Goal: Book appointment/travel/reservation

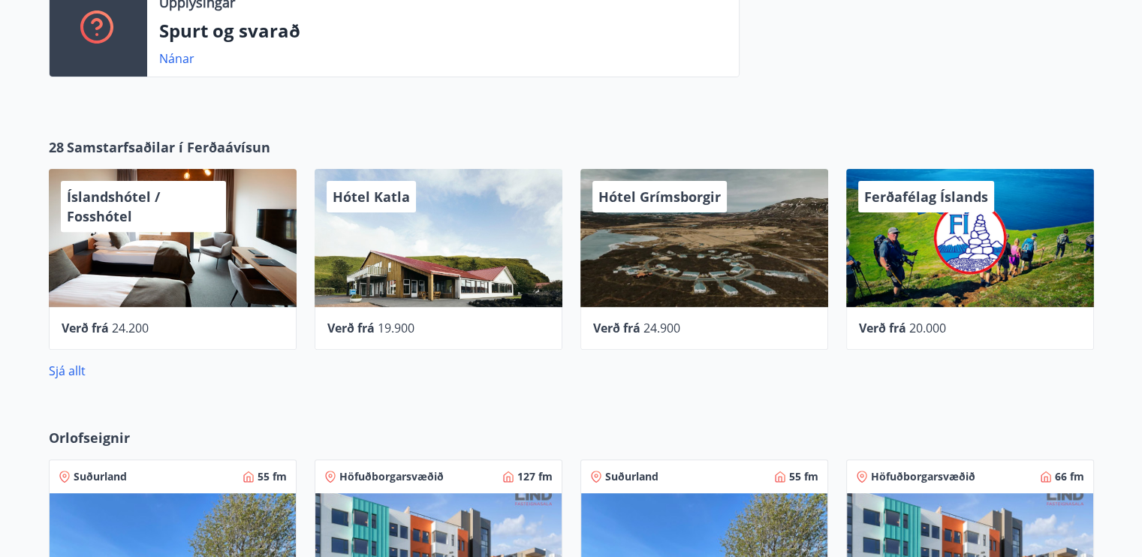
scroll to position [751, 0]
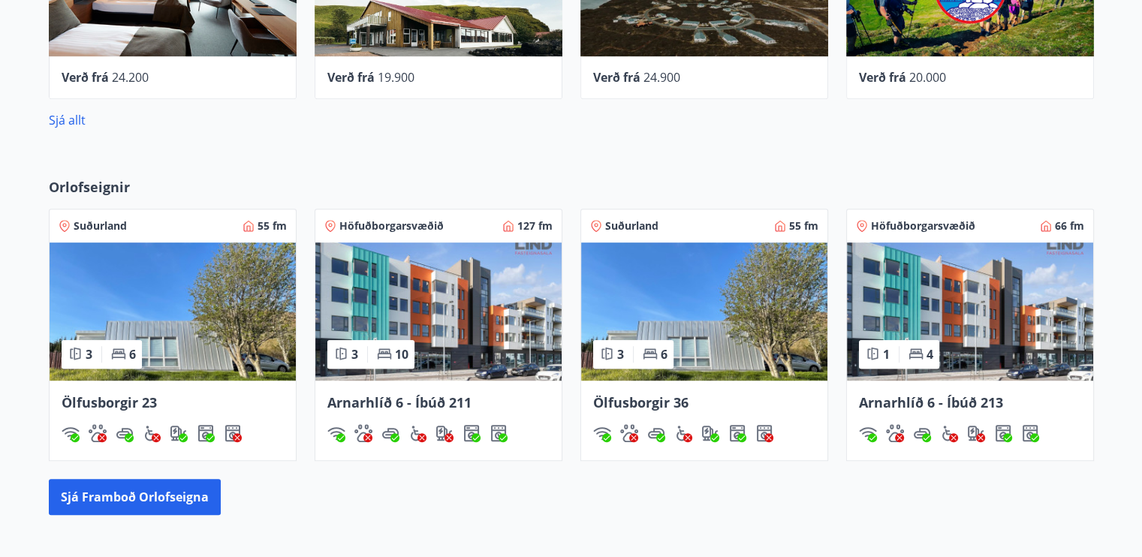
click at [719, 330] on img at bounding box center [704, 312] width 246 height 138
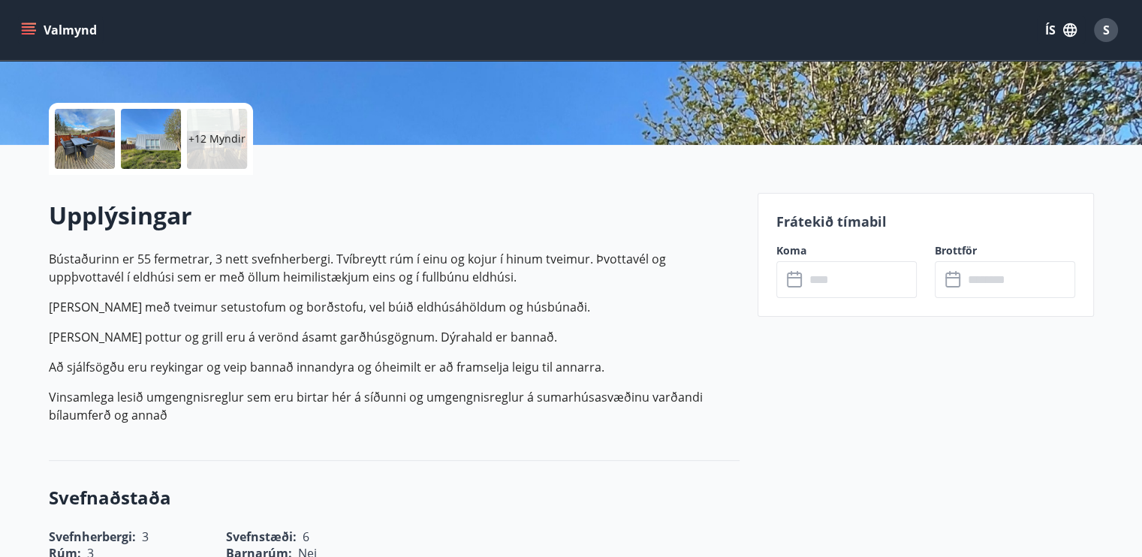
scroll to position [250, 0]
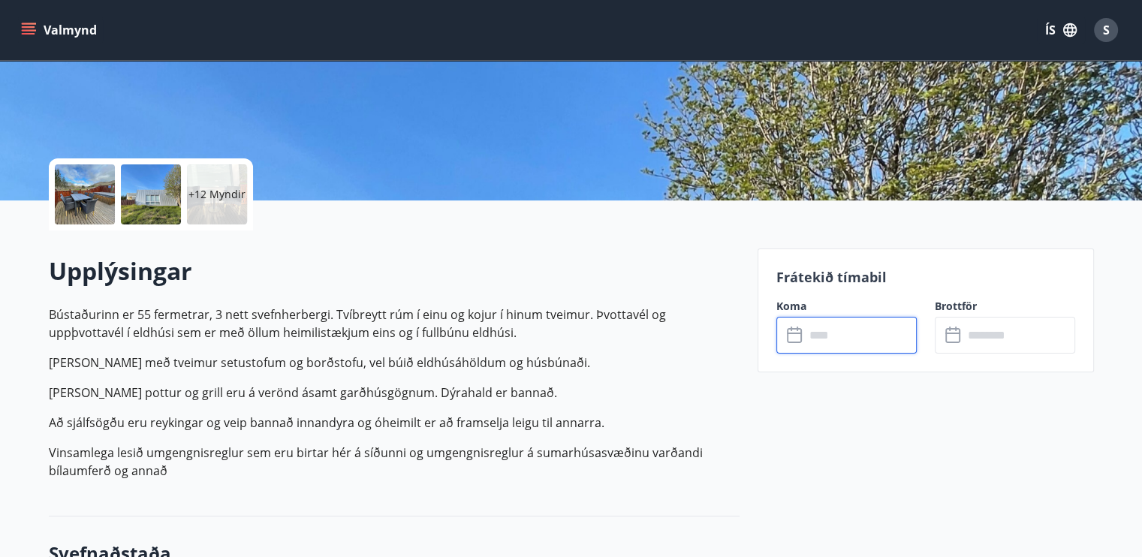
click at [832, 340] on input "text" at bounding box center [861, 335] width 112 height 37
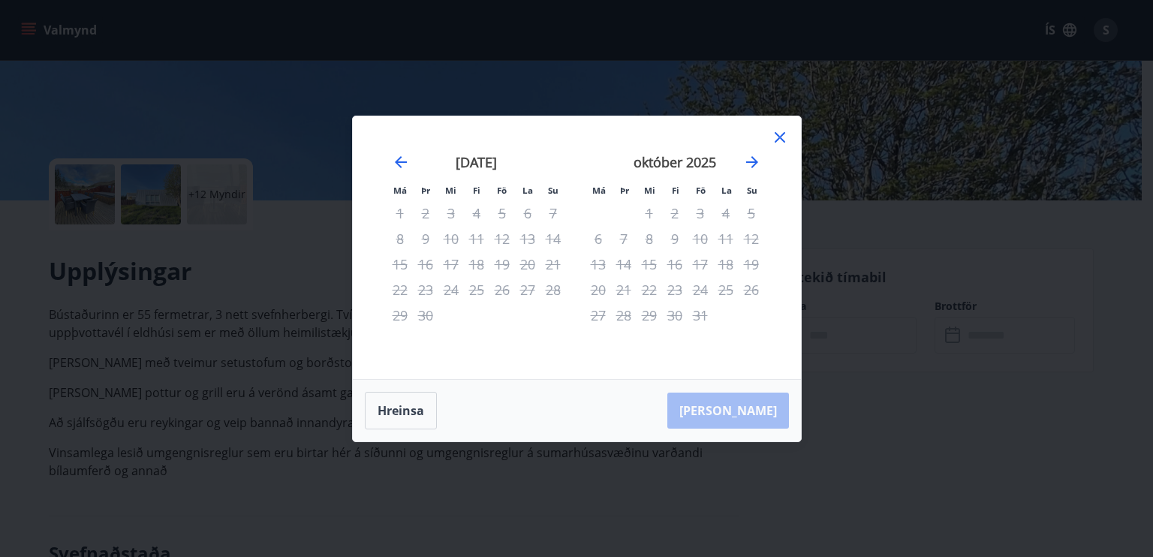
click at [779, 138] on icon at bounding box center [780, 137] width 11 height 11
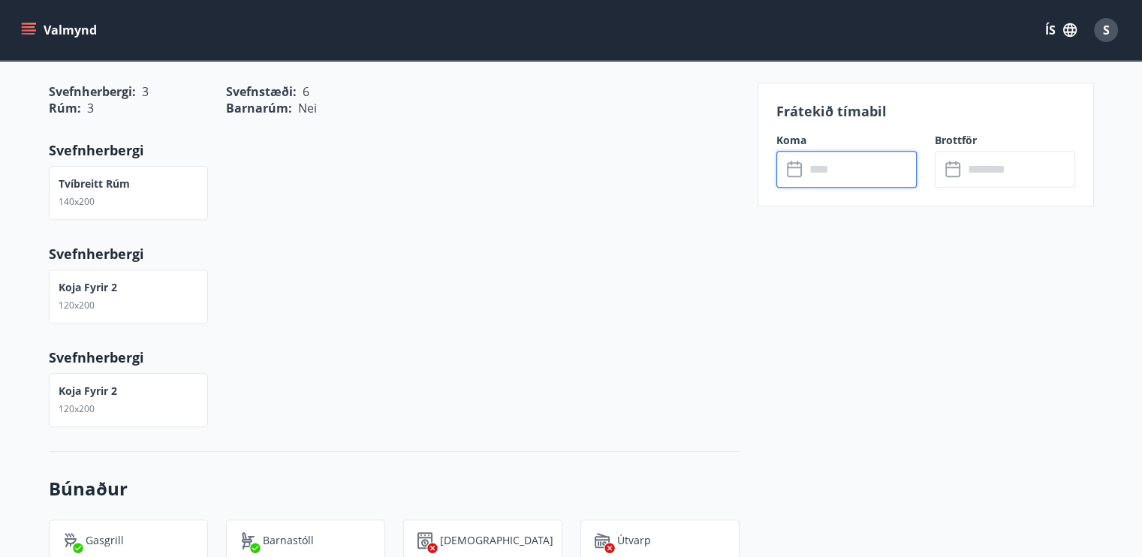
scroll to position [0, 0]
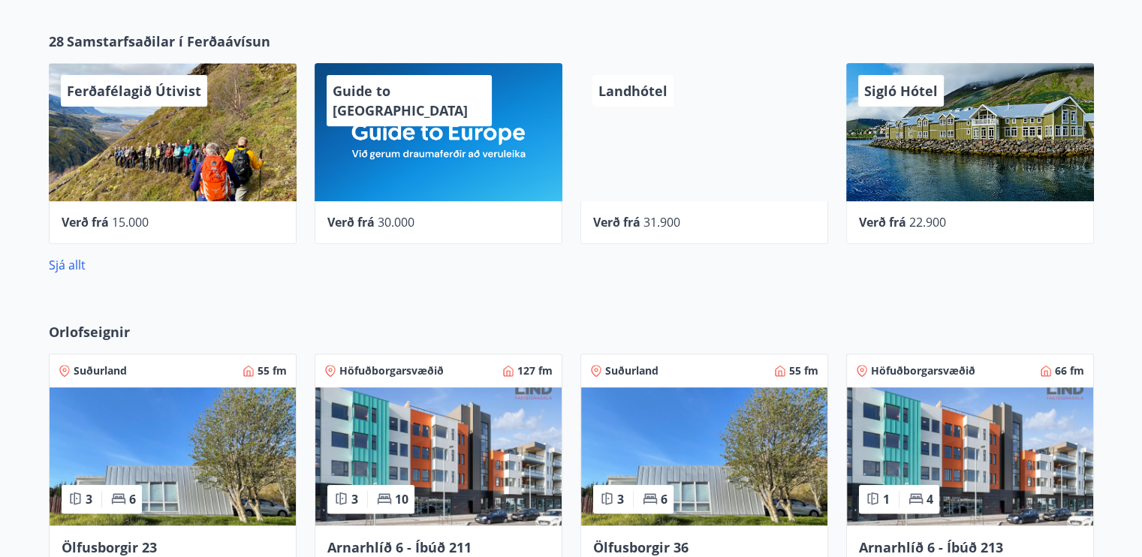
scroll to position [918, 0]
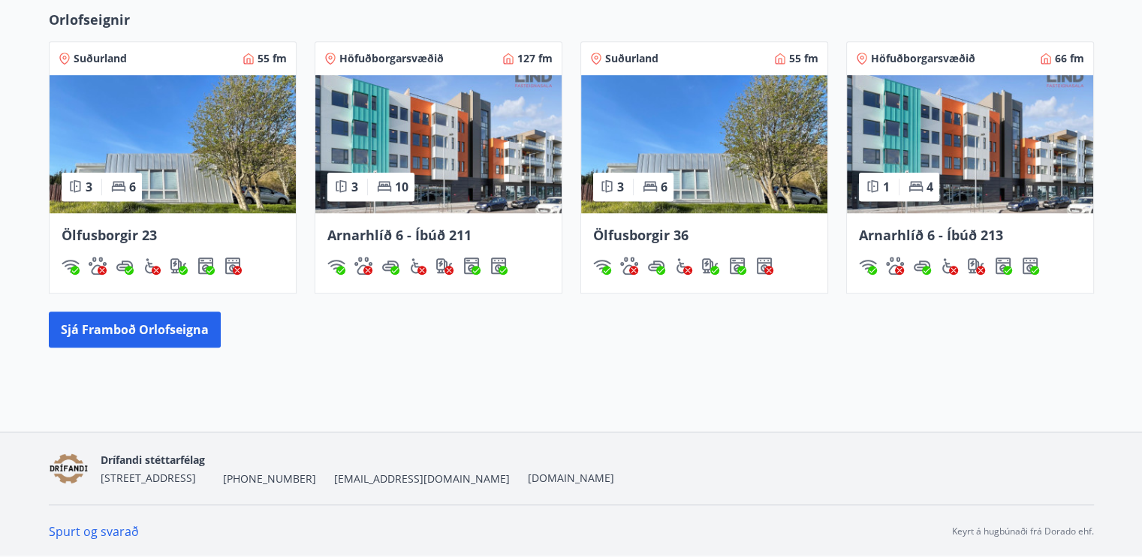
click at [160, 174] on img at bounding box center [173, 144] width 246 height 138
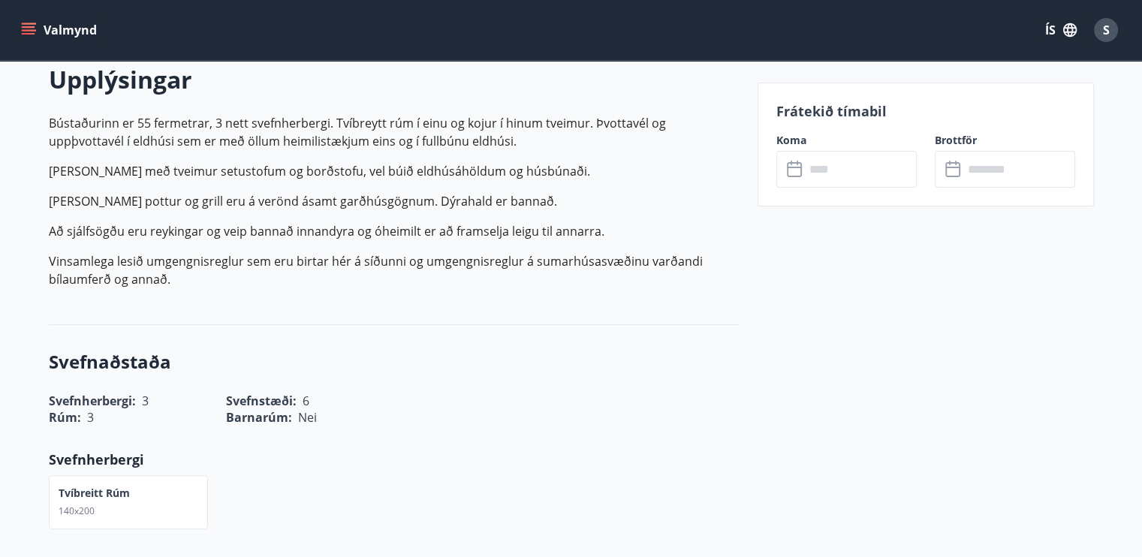
scroll to position [500, 0]
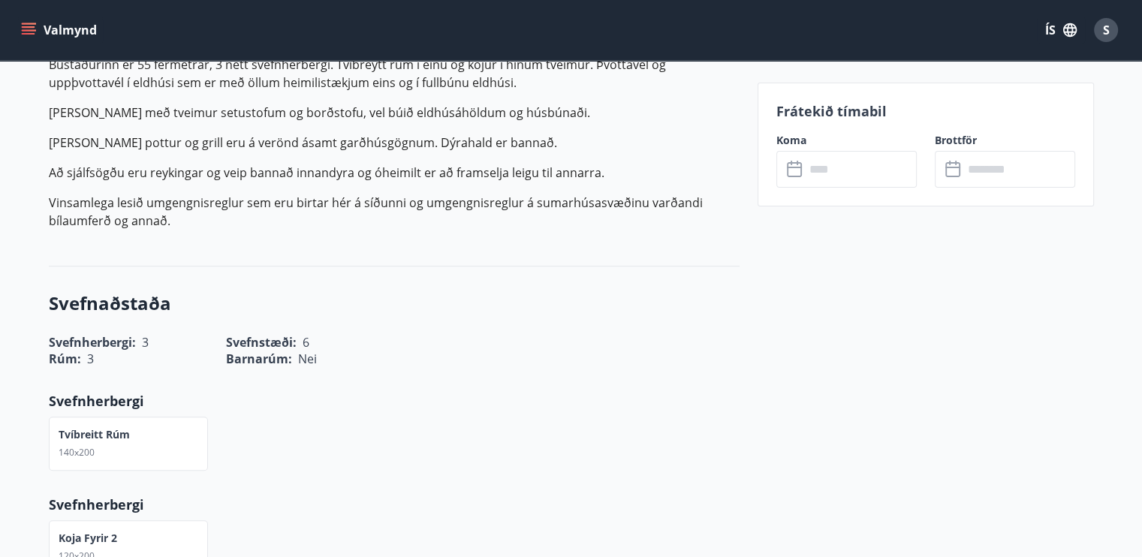
click at [794, 172] on icon at bounding box center [796, 170] width 18 height 18
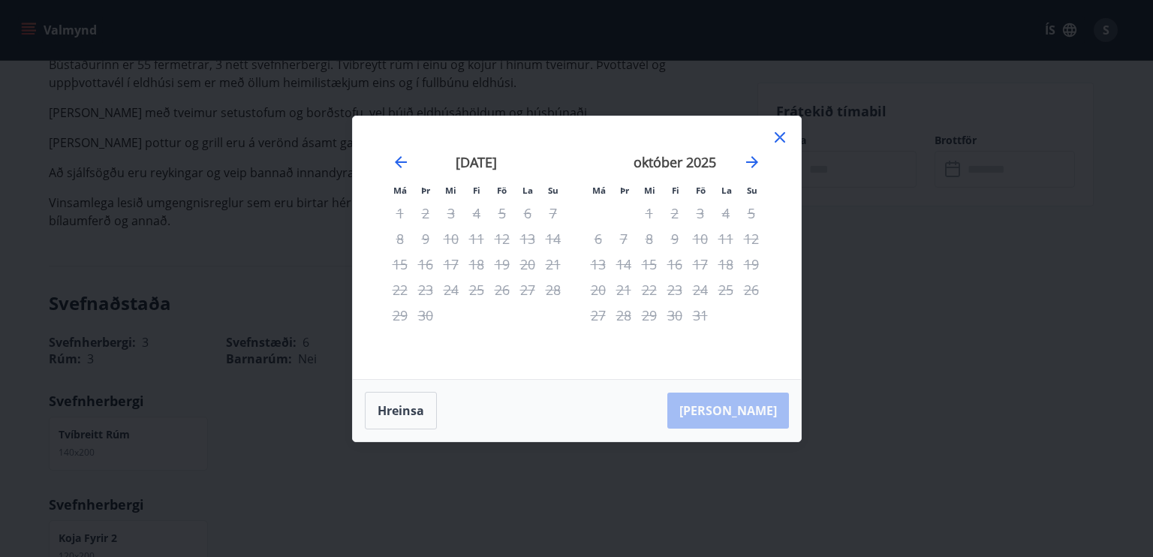
click at [479, 213] on div "4" at bounding box center [477, 213] width 26 height 26
click at [478, 210] on div "4" at bounding box center [477, 213] width 26 height 26
click at [475, 211] on div "4" at bounding box center [477, 213] width 26 height 26
click at [507, 215] on div "5" at bounding box center [503, 213] width 26 height 26
click at [751, 162] on icon "Move forward to switch to the next month." at bounding box center [752, 162] width 12 height 12
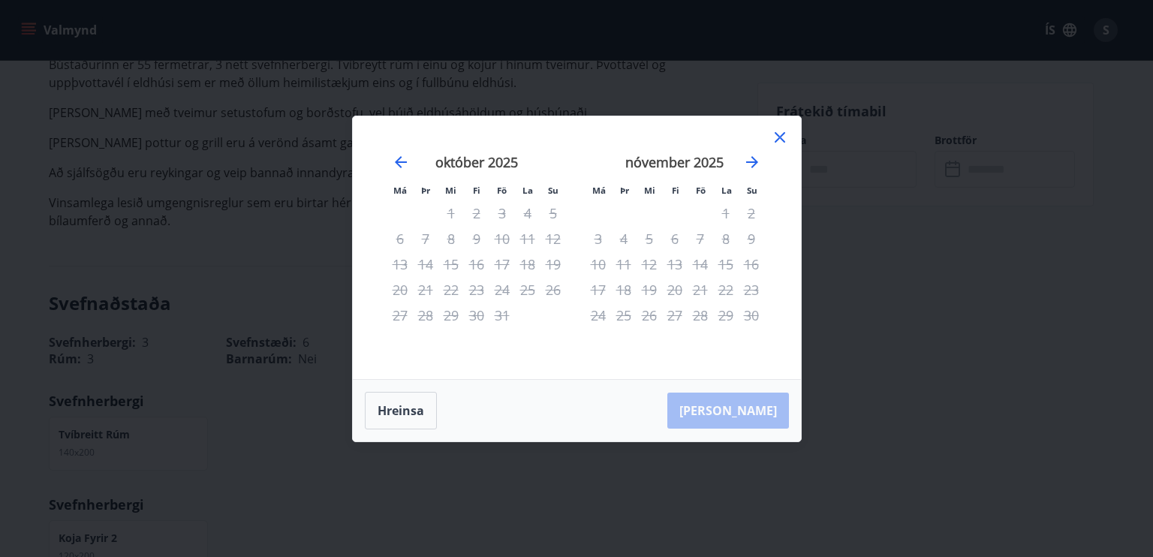
click at [627, 238] on div "4" at bounding box center [624, 239] width 26 height 26
click at [751, 162] on icon "Move forward to switch to the next month." at bounding box center [752, 162] width 12 height 12
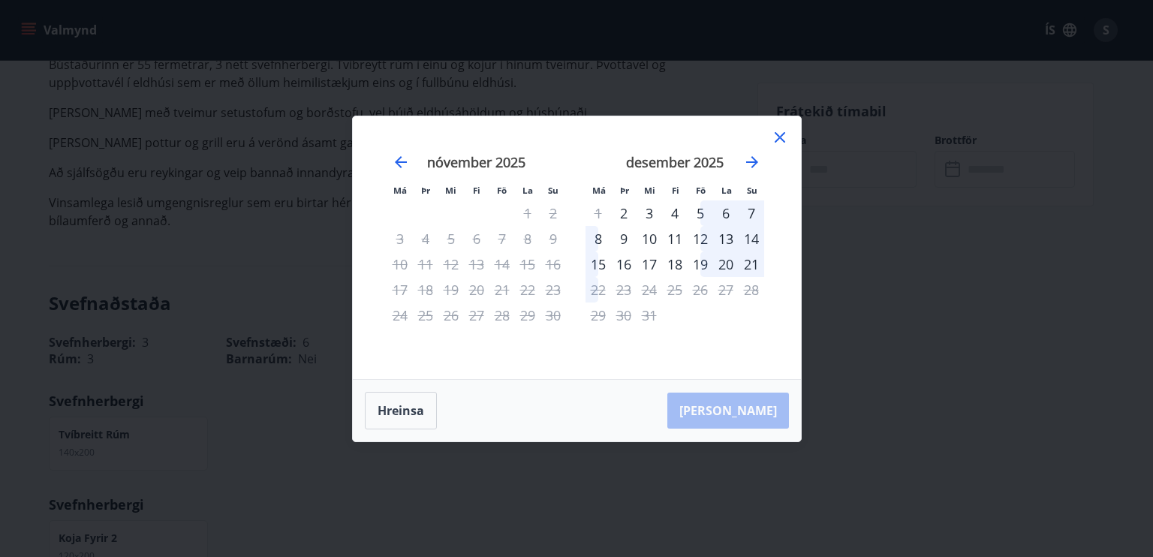
click at [778, 134] on icon at bounding box center [780, 137] width 18 height 18
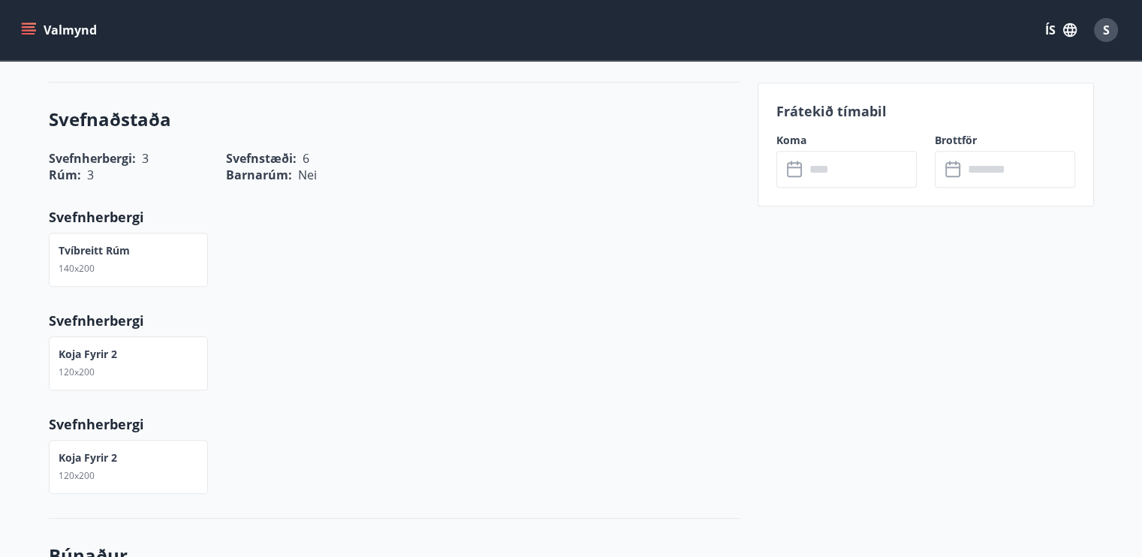
scroll to position [250, 0]
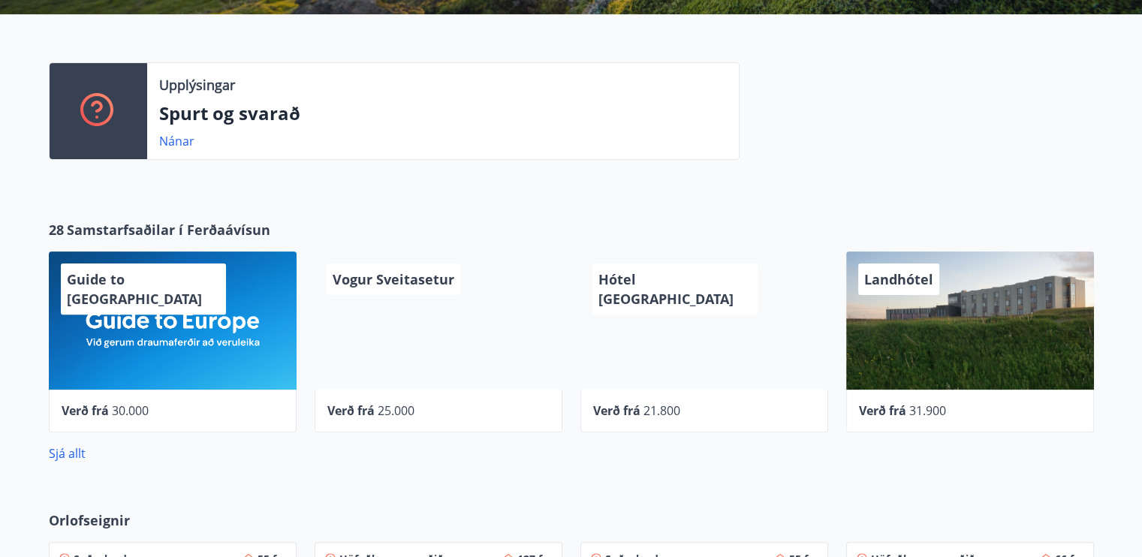
scroll to position [918, 0]
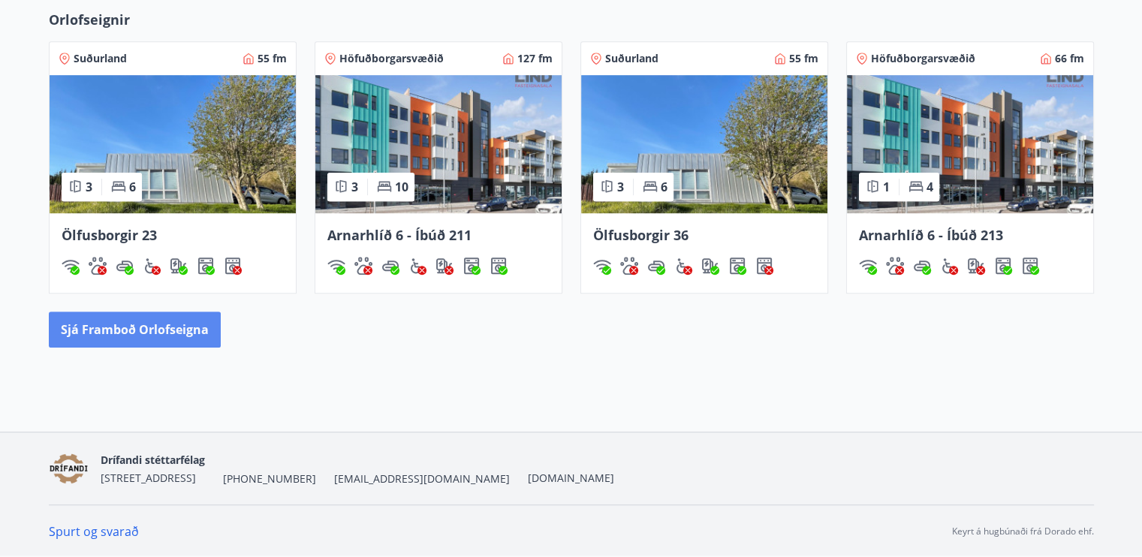
click at [123, 329] on button "Sjá framboð orlofseigna" at bounding box center [135, 330] width 172 height 36
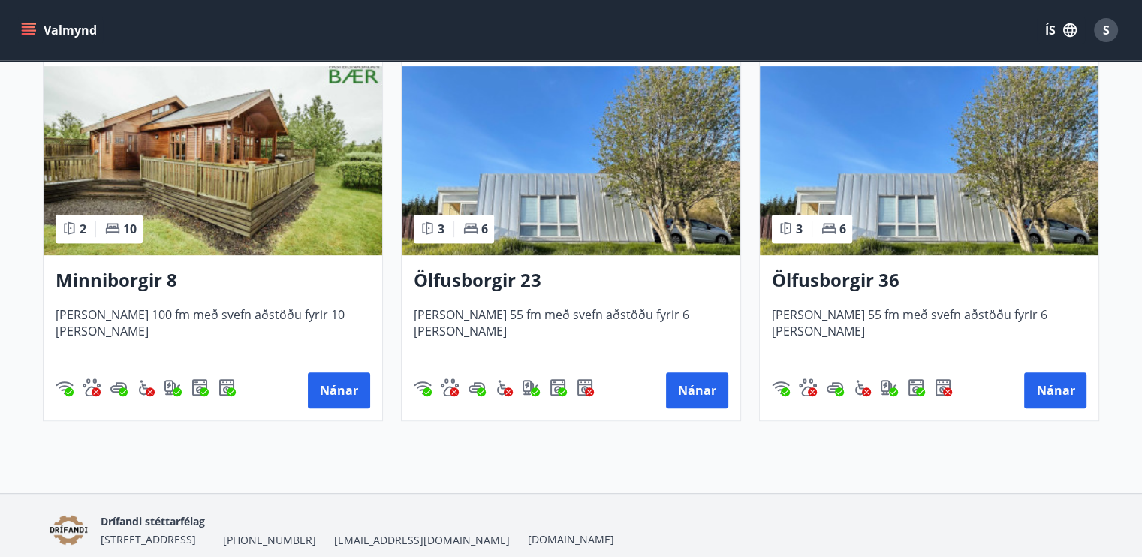
scroll to position [781, 0]
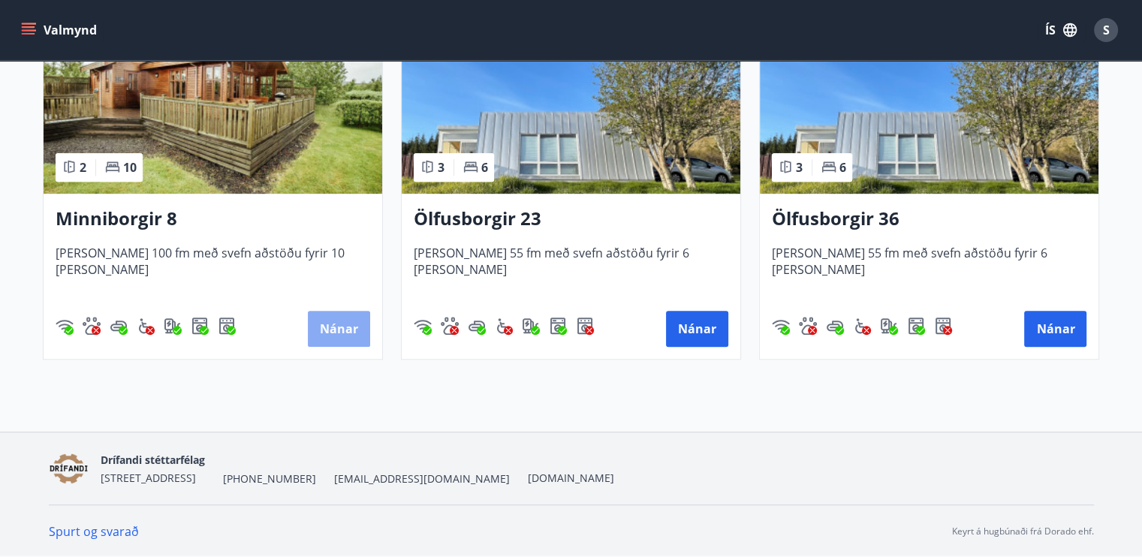
click at [351, 328] on button "Nánar" at bounding box center [339, 329] width 62 height 36
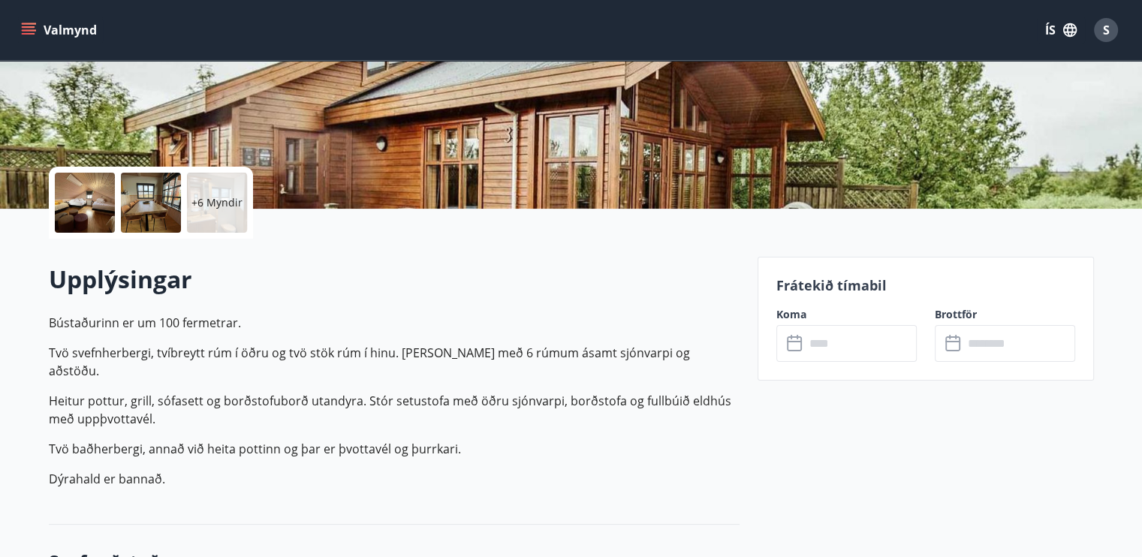
scroll to position [500, 0]
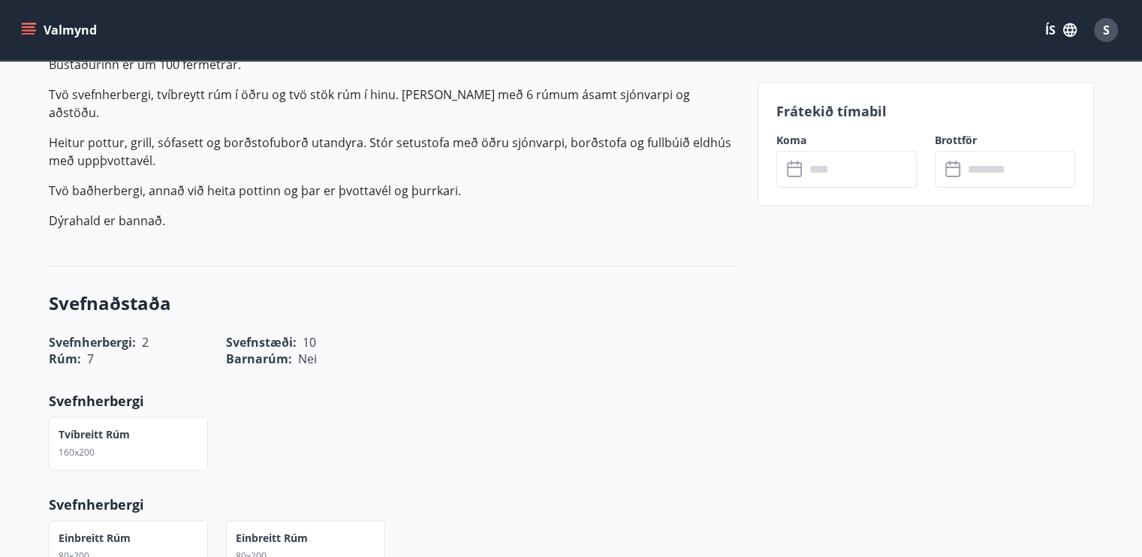
click at [794, 171] on icon at bounding box center [796, 170] width 18 height 18
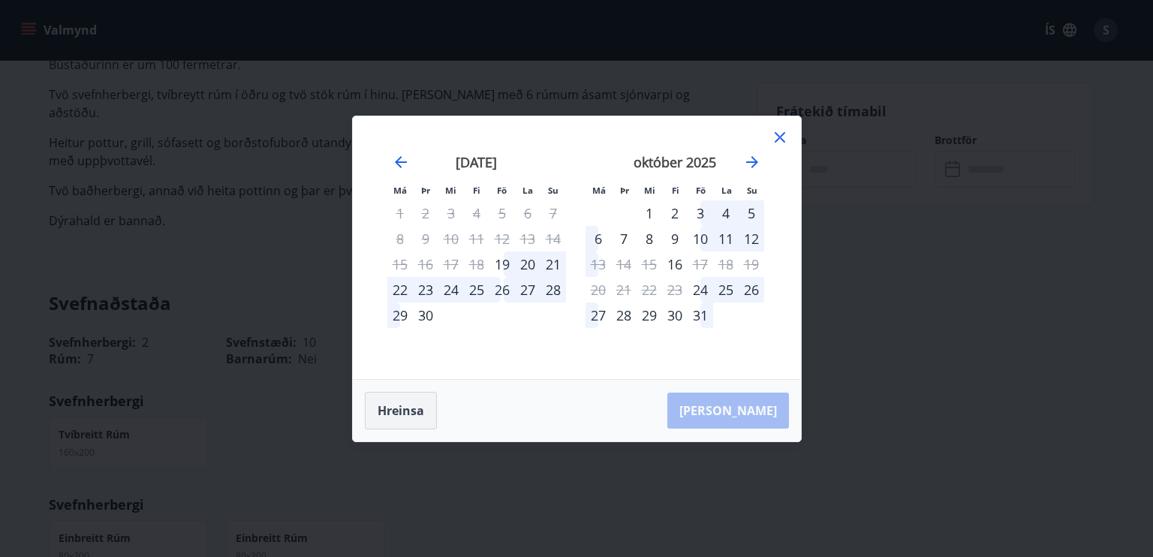
click at [393, 416] on button "Hreinsa" at bounding box center [401, 411] width 72 height 38
click at [401, 409] on button "Hreinsa" at bounding box center [401, 411] width 72 height 38
drag, startPoint x: 1044, startPoint y: 97, endPoint x: 1050, endPoint y: 126, distance: 29.9
click at [1042, 103] on div "Má Þr Mi Fi Fö La Su Má Þr Mi Fi Fö La Su [DATE] 1 2 3 4 5 6 7 8 9 10 11 12 13 …" at bounding box center [576, 278] width 1153 height 557
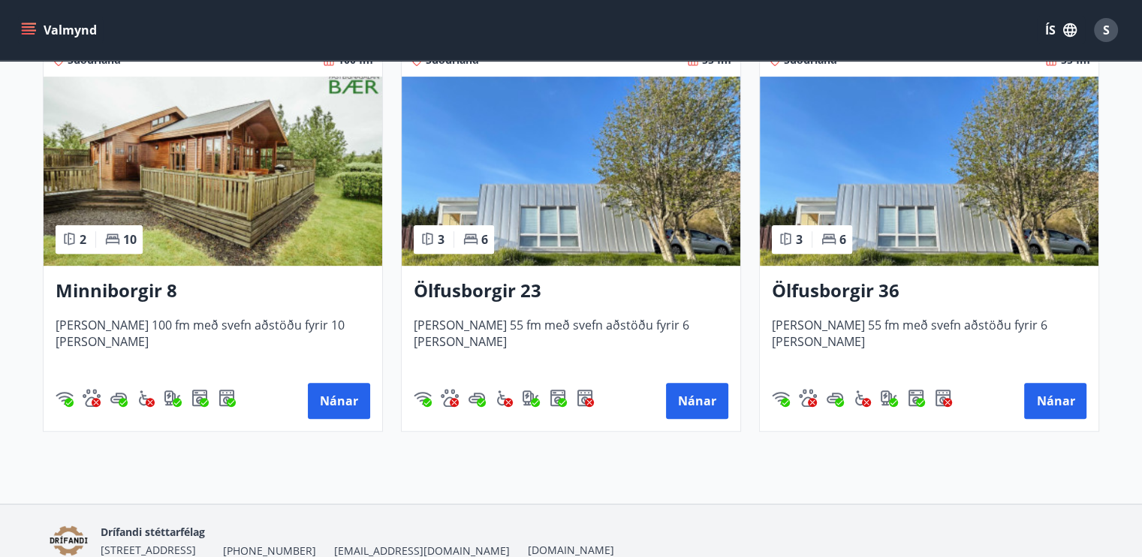
scroll to position [751, 0]
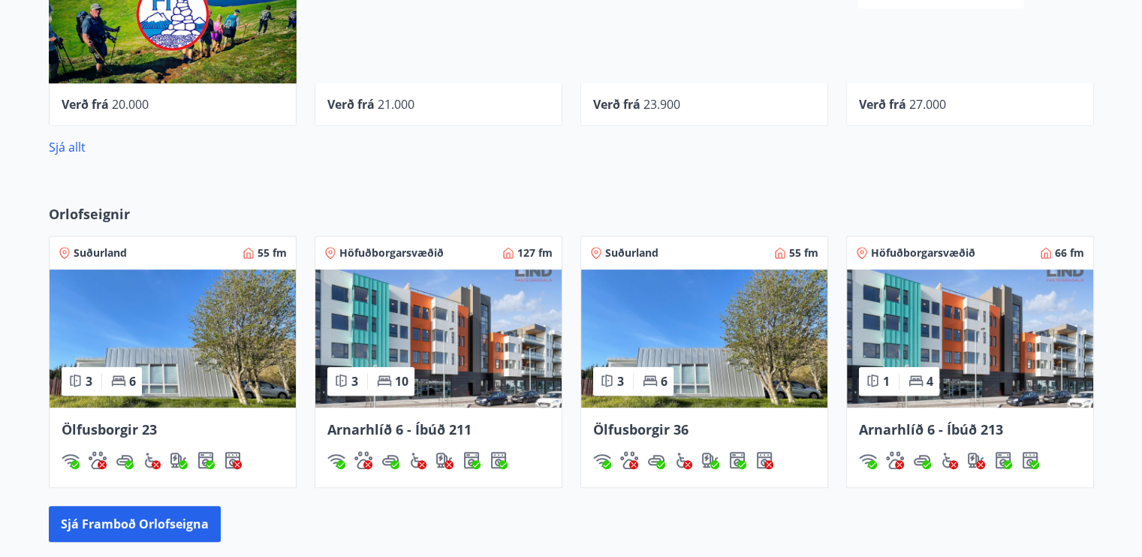
scroll to position [668, 0]
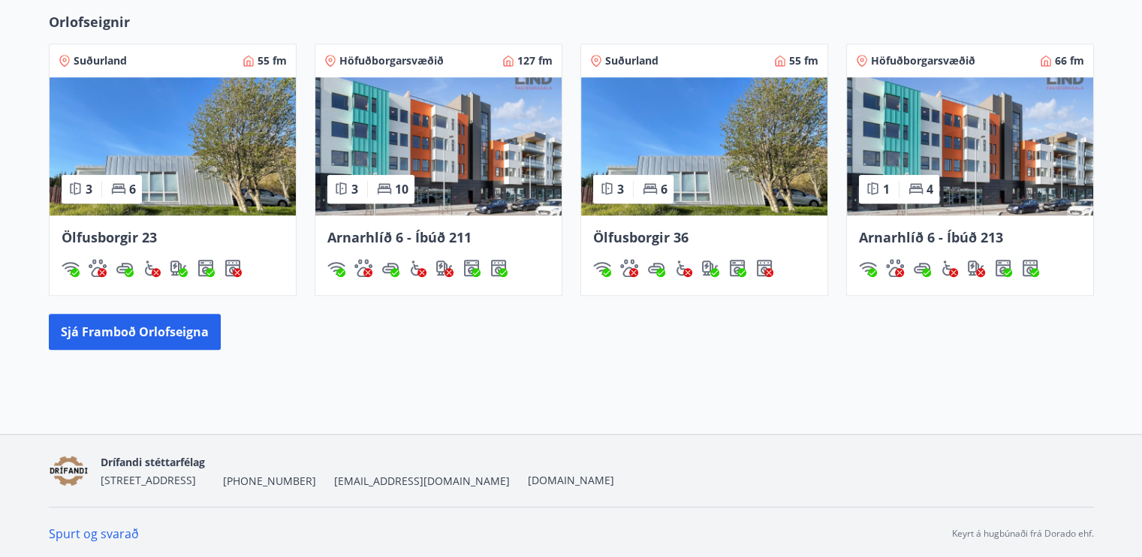
scroll to position [918, 0]
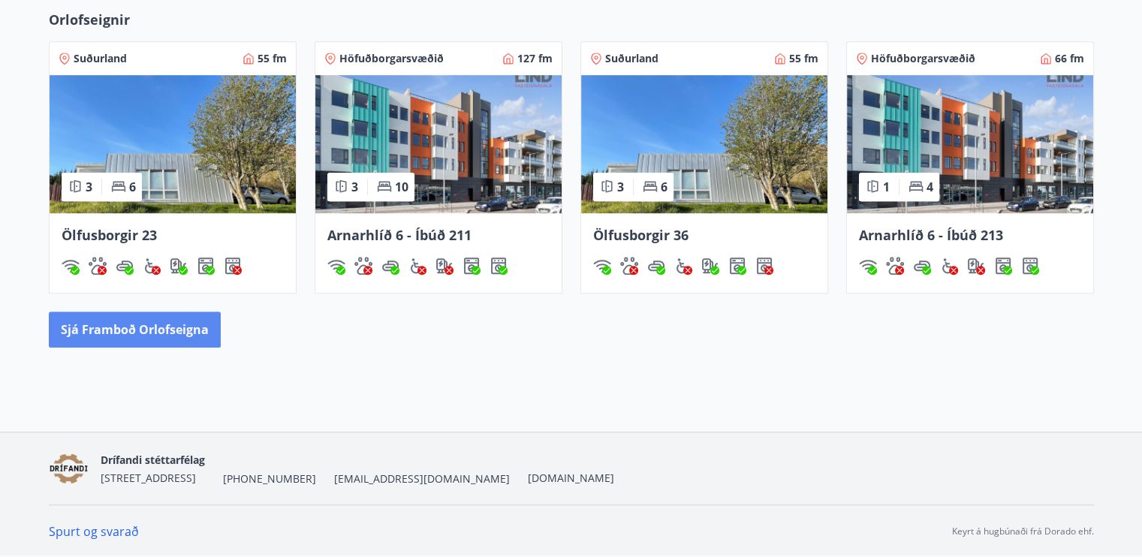
click at [155, 328] on button "Sjá framboð orlofseigna" at bounding box center [135, 330] width 172 height 36
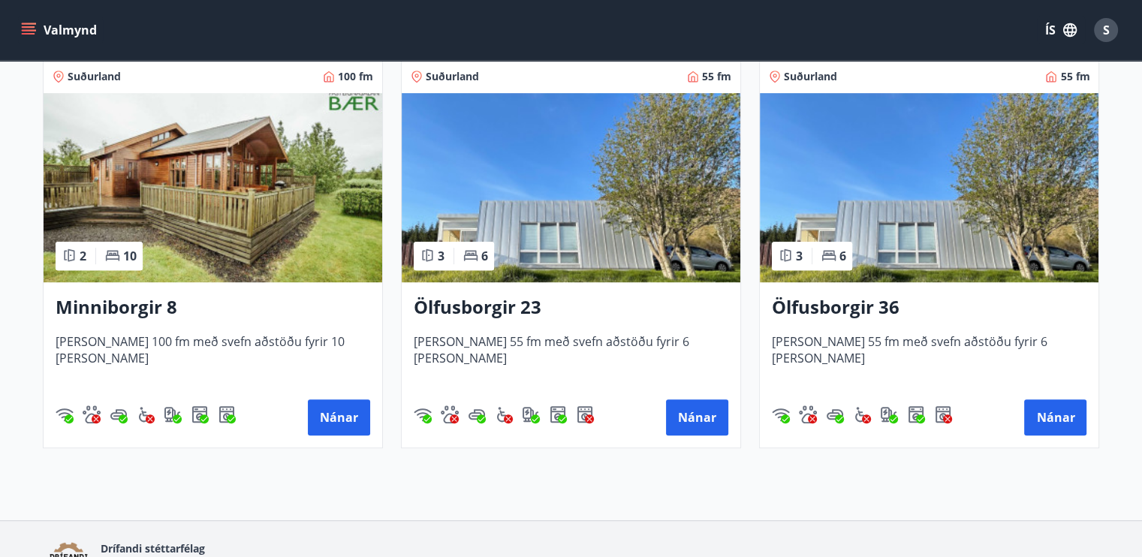
scroll to position [751, 0]
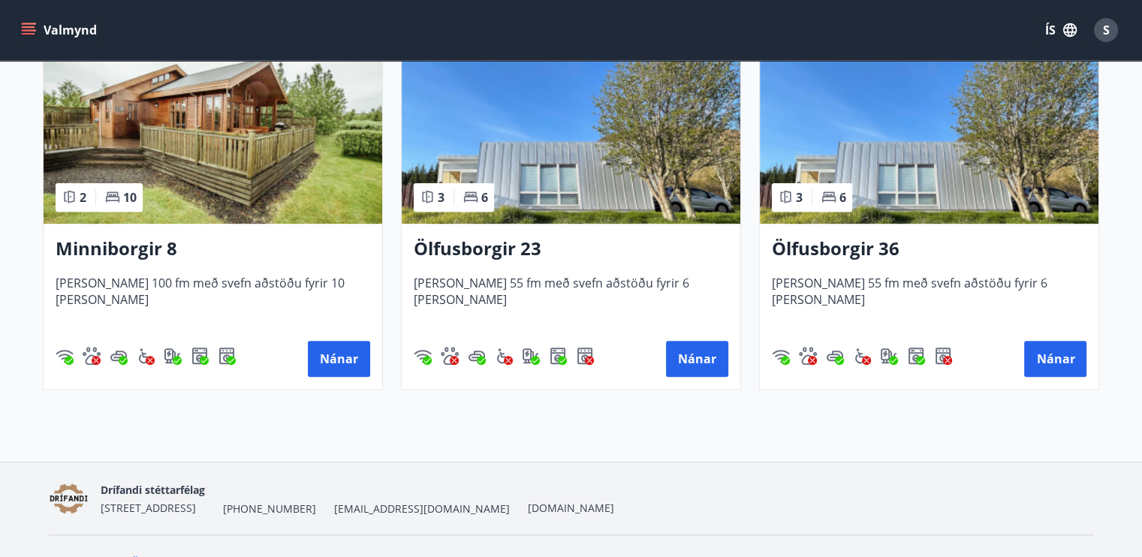
click at [595, 114] on img at bounding box center [571, 129] width 339 height 189
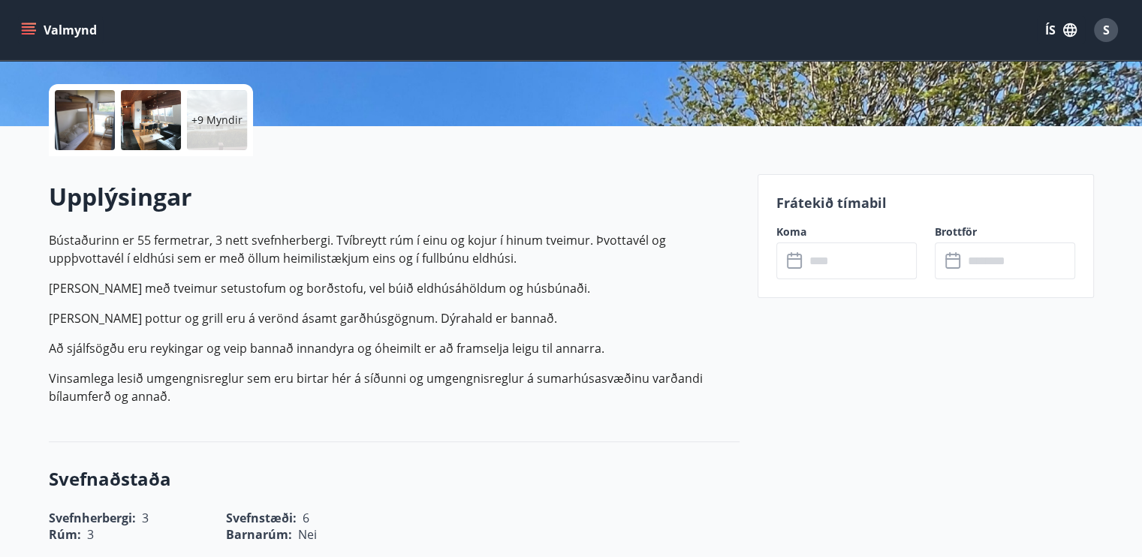
scroll to position [1001, 0]
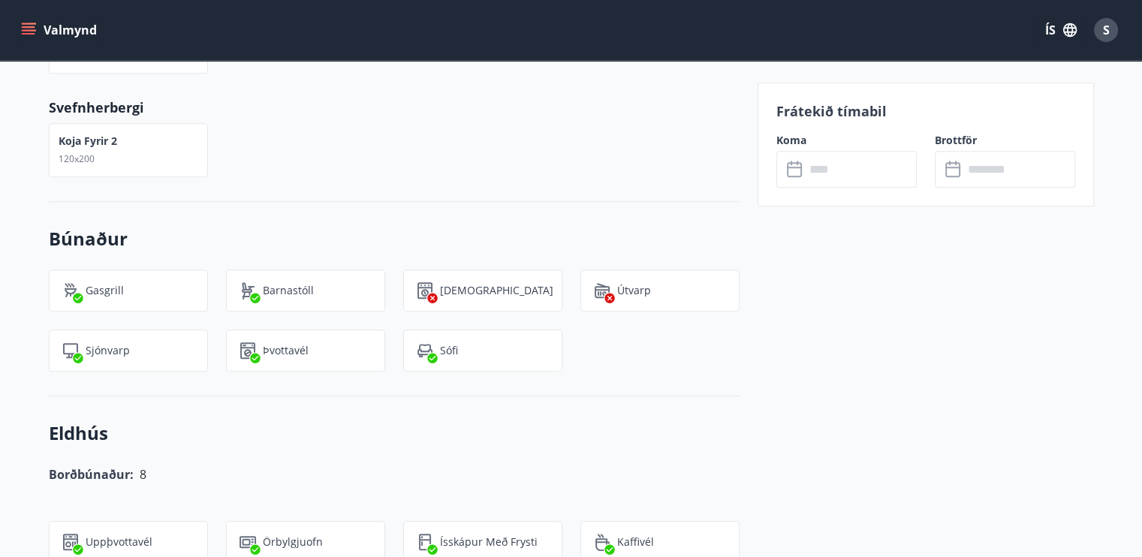
click at [842, 171] on input "text" at bounding box center [861, 169] width 112 height 37
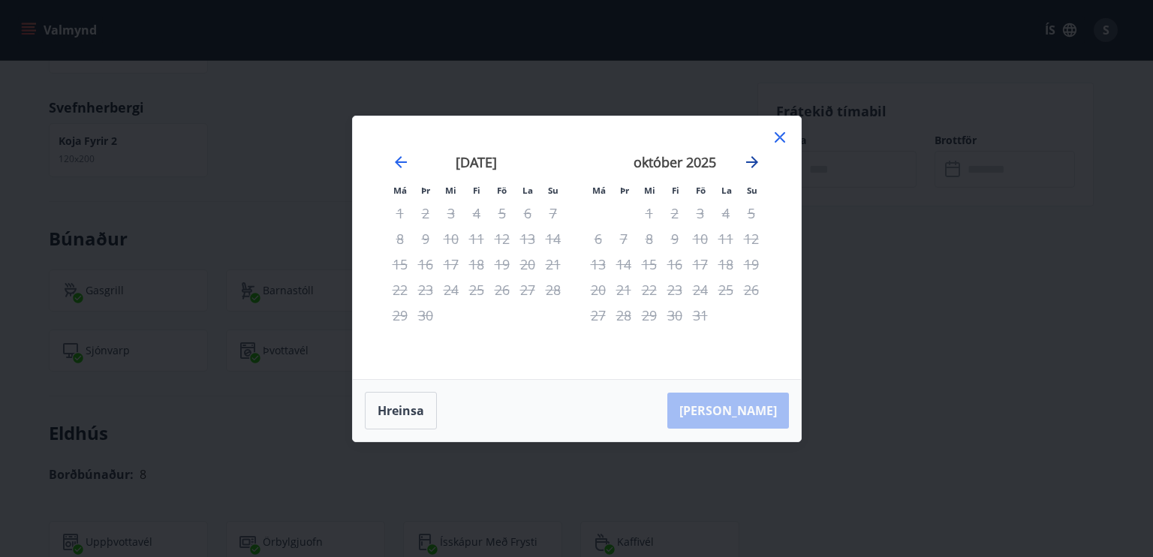
click at [751, 159] on icon "Move forward to switch to the next month." at bounding box center [752, 162] width 18 height 18
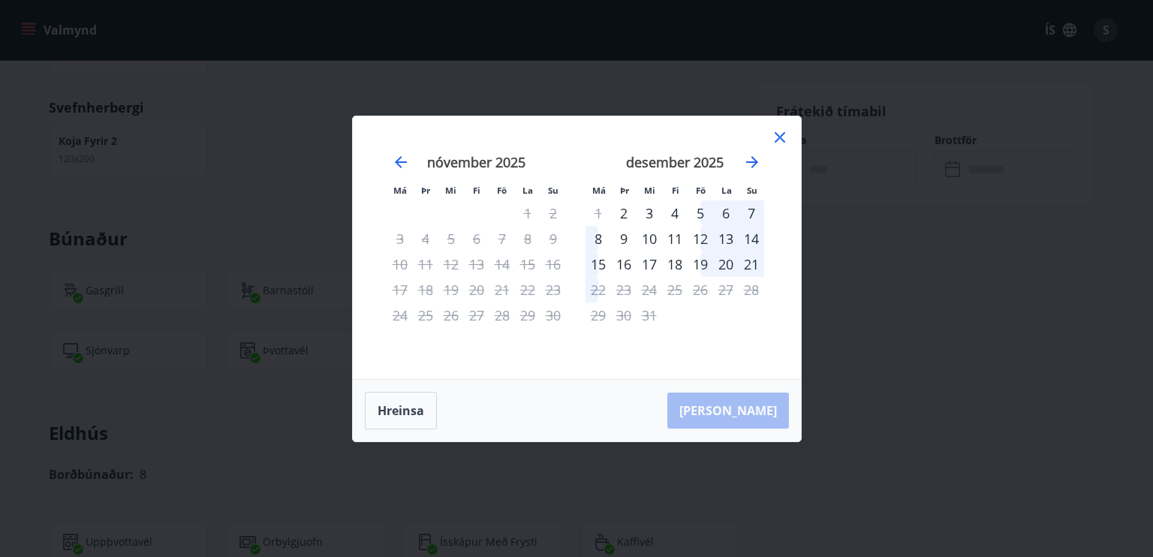
click at [781, 136] on icon at bounding box center [780, 137] width 11 height 11
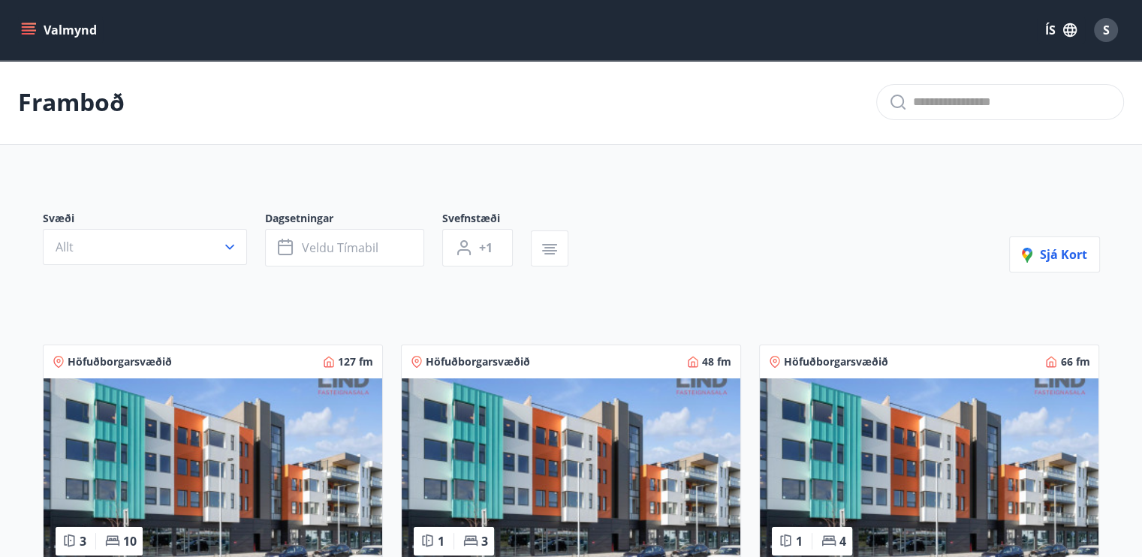
scroll to position [751, 0]
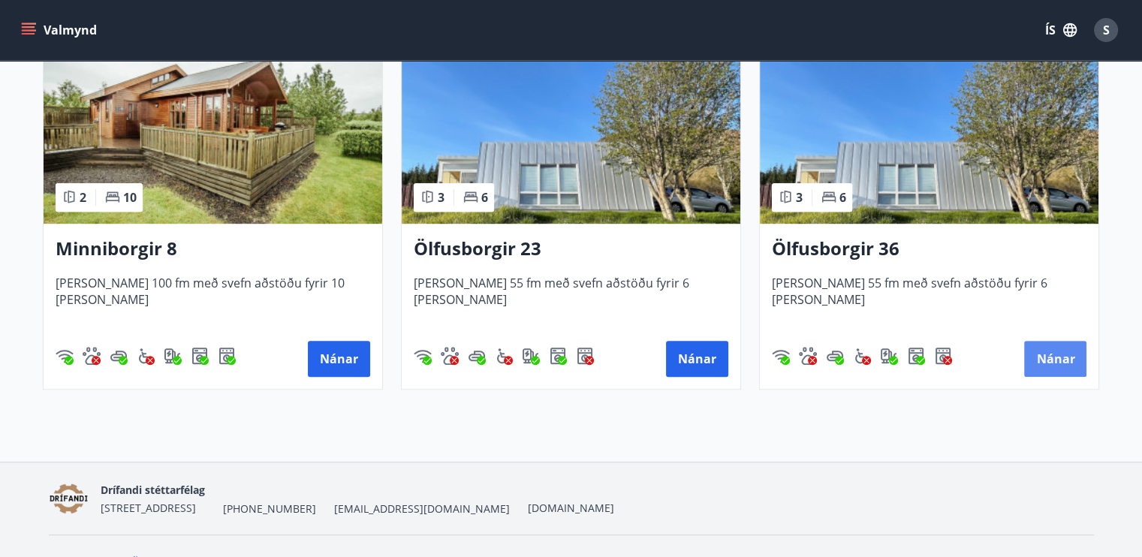
click at [1054, 359] on button "Nánar" at bounding box center [1055, 359] width 62 height 36
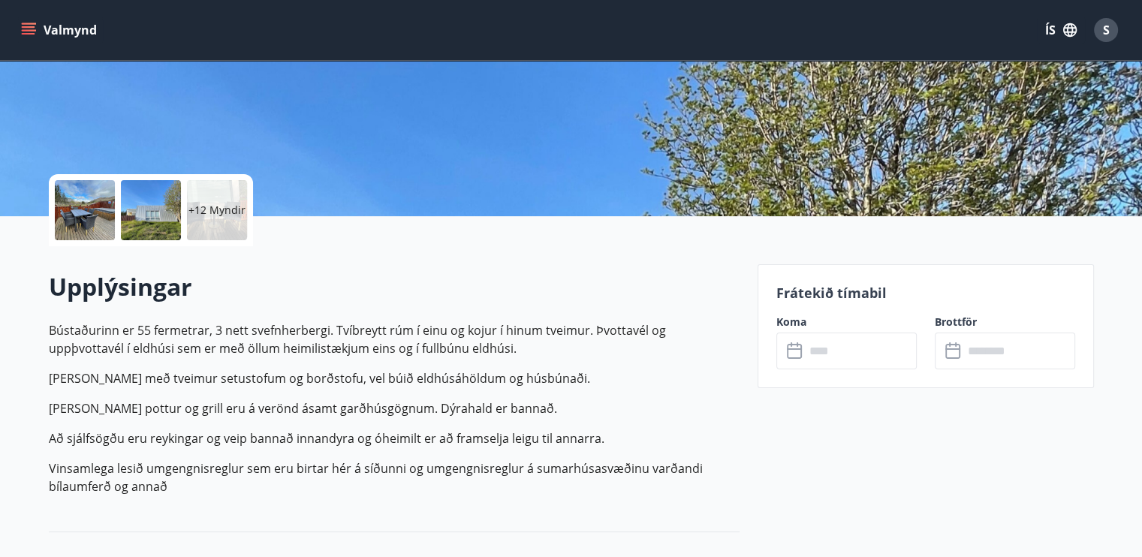
scroll to position [751, 0]
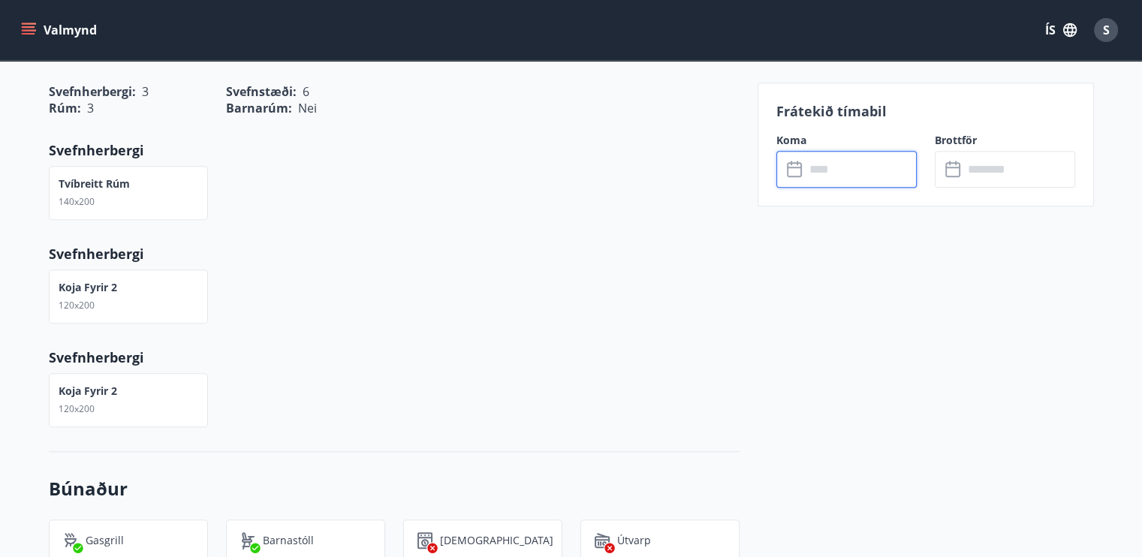
click at [817, 172] on input "text" at bounding box center [861, 169] width 112 height 37
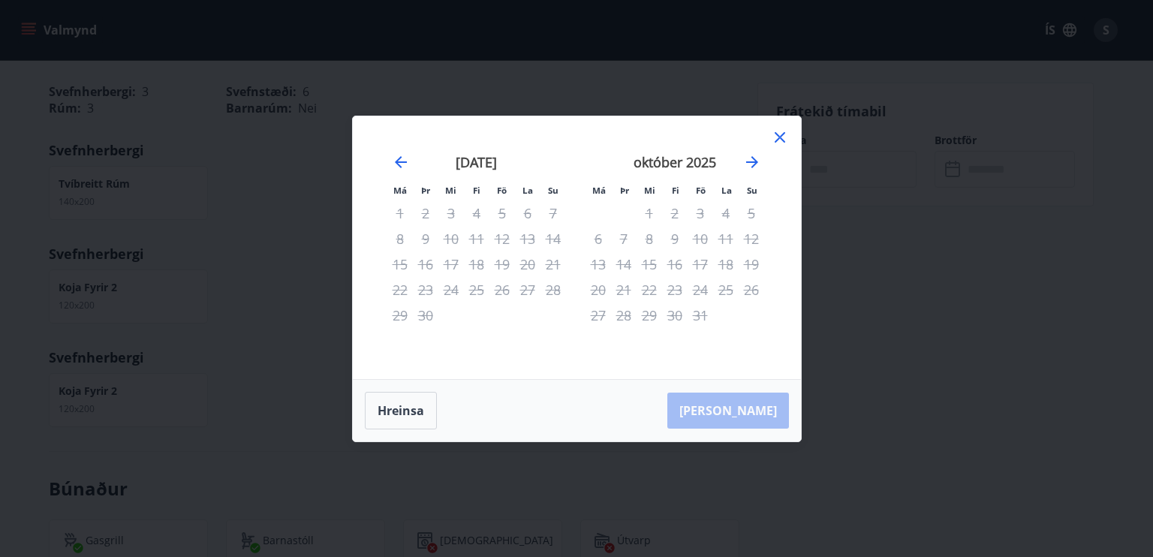
drag, startPoint x: 751, startPoint y: 158, endPoint x: 754, endPoint y: 149, distance: 8.8
click at [752, 157] on icon "Move forward to switch to the next month." at bounding box center [752, 162] width 18 height 18
click at [754, 149] on div "nóvember 2025" at bounding box center [675, 167] width 179 height 66
drag, startPoint x: 757, startPoint y: 146, endPoint x: 754, endPoint y: 161, distance: 16.1
click at [757, 149] on div "nóvember 2025" at bounding box center [675, 167] width 179 height 66
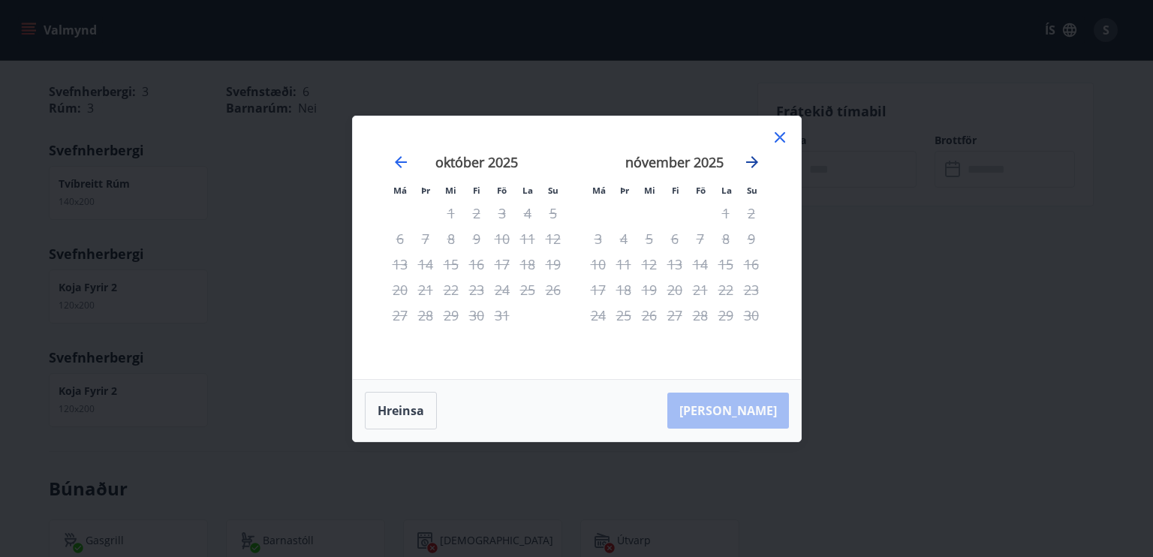
click at [755, 160] on icon "Move forward to switch to the next month." at bounding box center [752, 162] width 12 height 12
click at [782, 137] on icon at bounding box center [780, 137] width 18 height 18
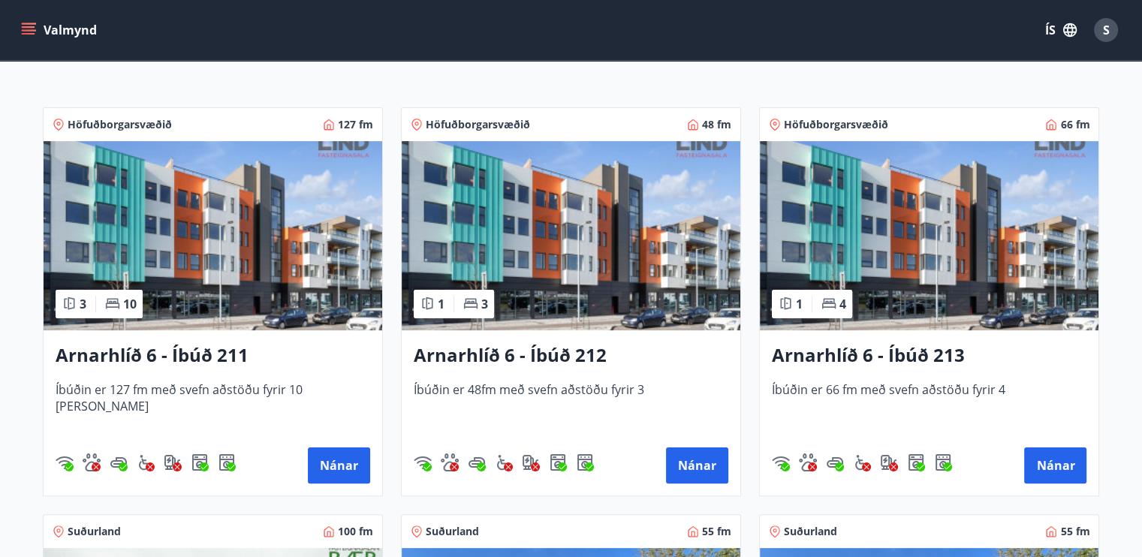
scroll to position [500, 0]
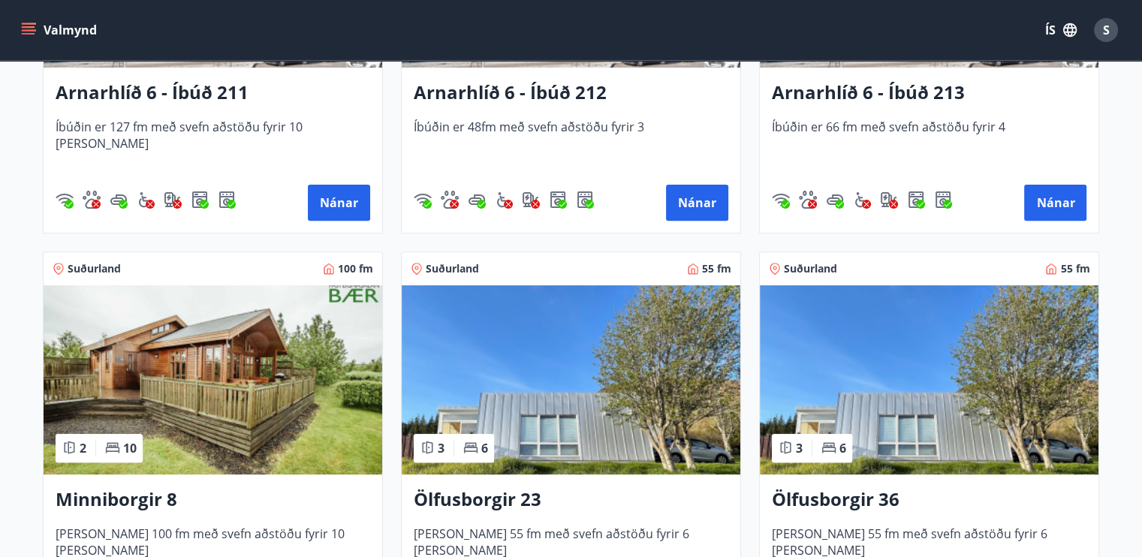
click at [252, 433] on img at bounding box center [213, 379] width 339 height 189
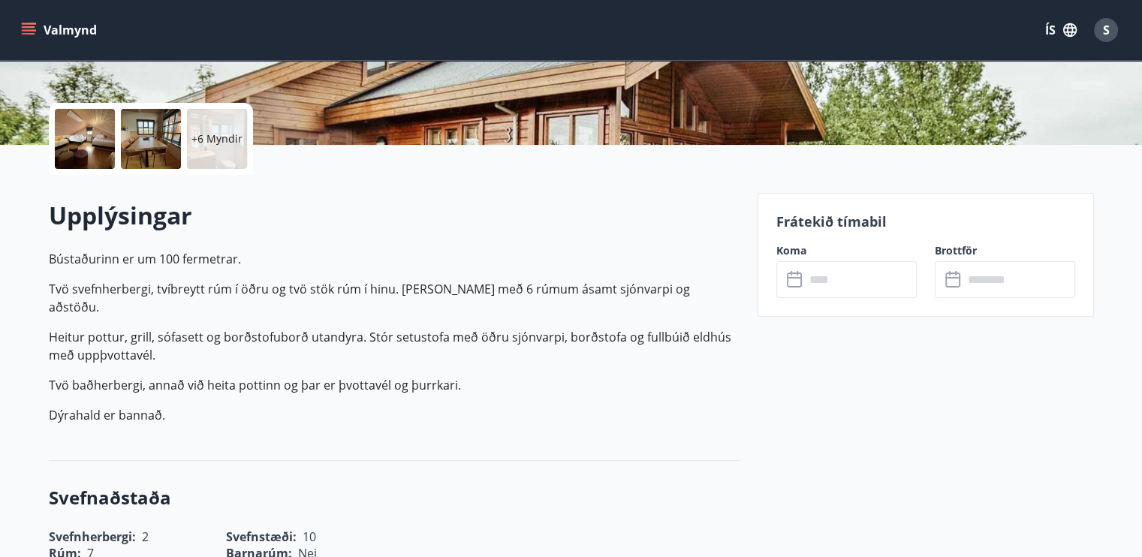
scroll to position [250, 0]
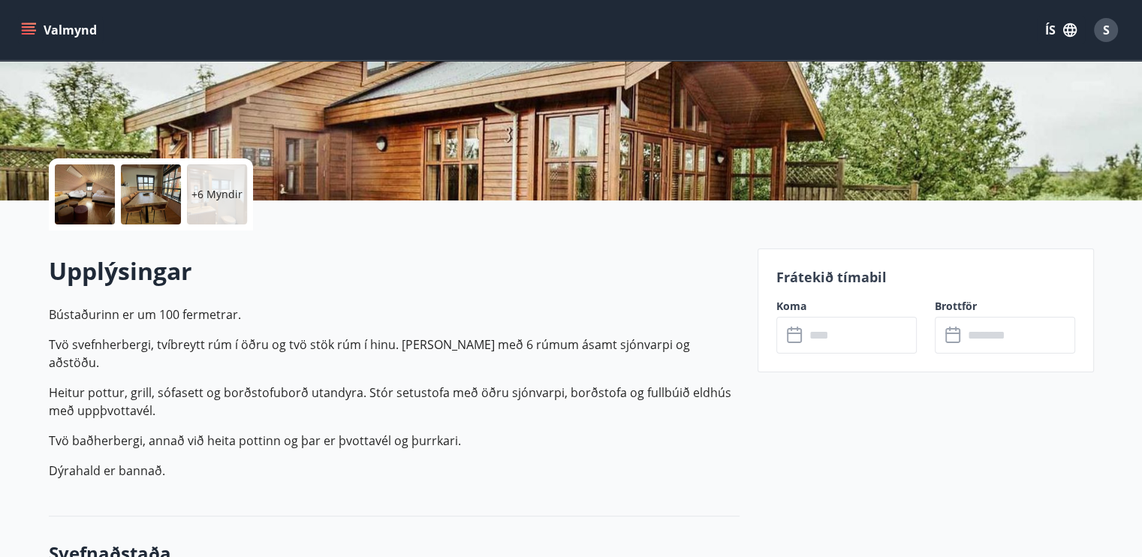
click at [793, 339] on icon at bounding box center [796, 336] width 18 height 18
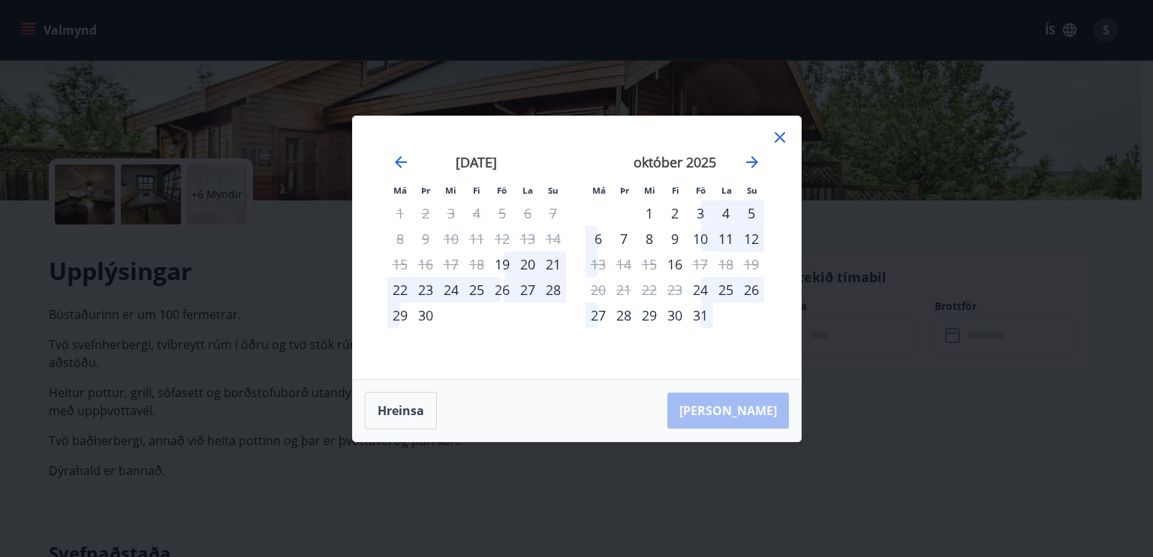
click at [779, 136] on icon at bounding box center [780, 137] width 11 height 11
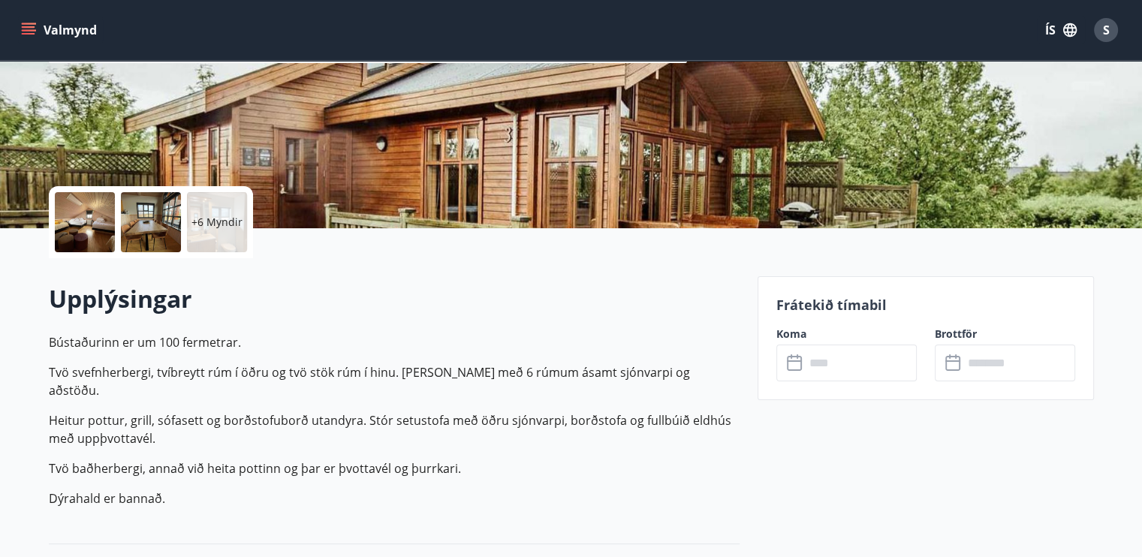
scroll to position [0, 0]
